Goal: Check status

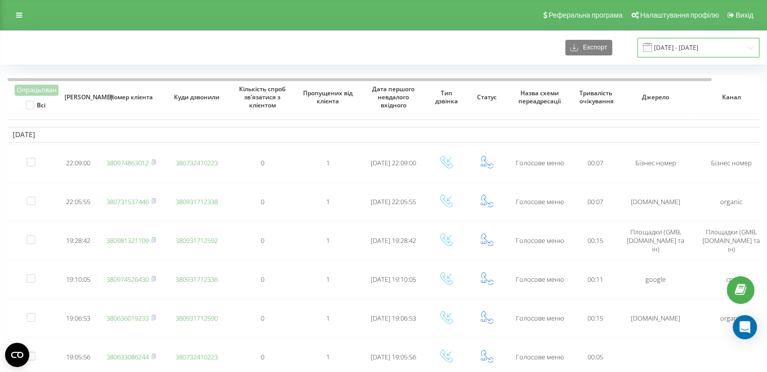
drag, startPoint x: 686, startPoint y: 45, endPoint x: 644, endPoint y: 54, distance: 43.3
click at [686, 45] on input "[DATE] - [DATE]" at bounding box center [698, 48] width 122 height 20
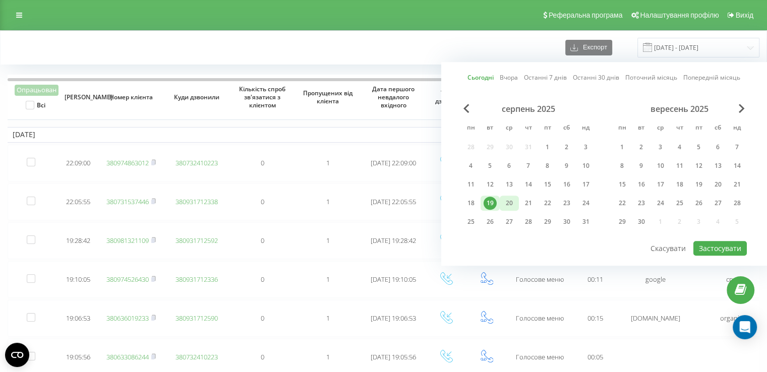
click at [507, 205] on div "20" at bounding box center [509, 203] width 13 height 13
click at [722, 245] on button "Застосувати" at bounding box center [719, 248] width 53 height 15
type input "20.08.2025 - 20.08.2025"
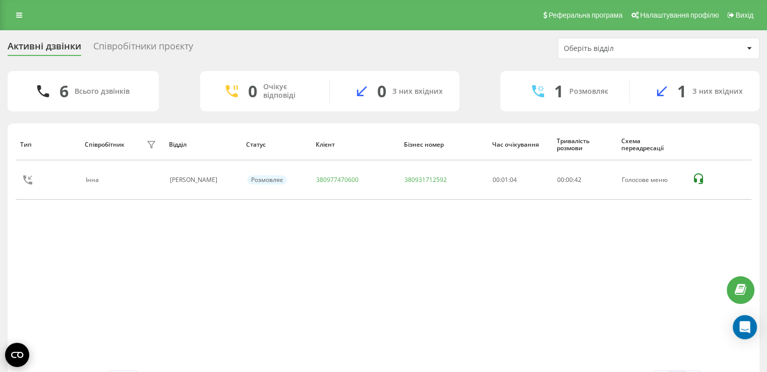
click at [21, 360] on circle "Open CMP widget" at bounding box center [17, 355] width 24 height 24
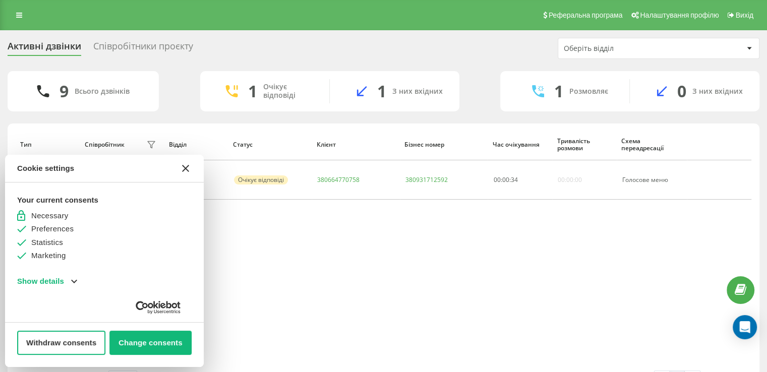
click at [189, 163] on button "[#WIDGET_ICON_CROSS#]" at bounding box center [185, 168] width 24 height 24
